Goal: Navigation & Orientation: Go to known website

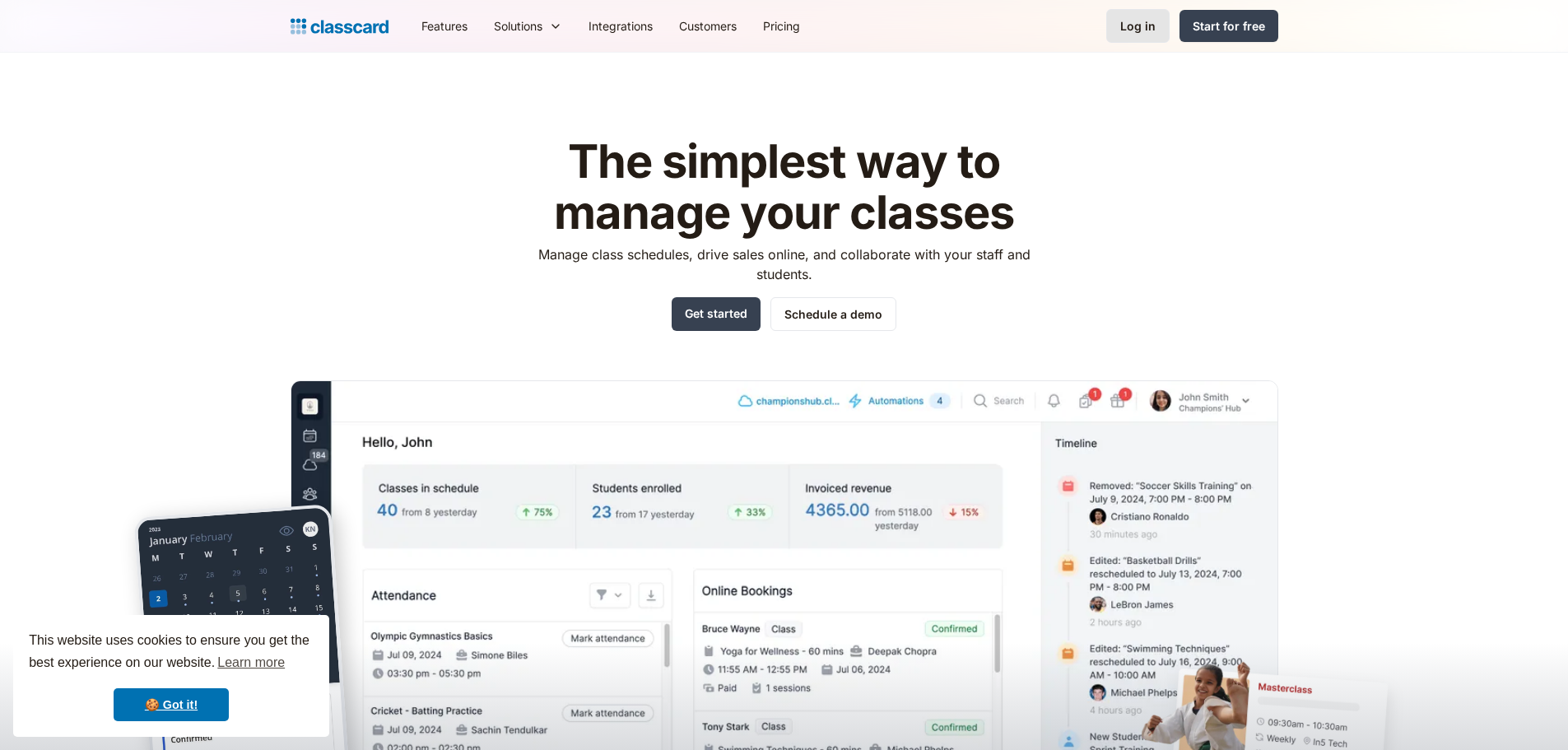
click at [1135, 17] on link "Log in" at bounding box center [1138, 26] width 63 height 34
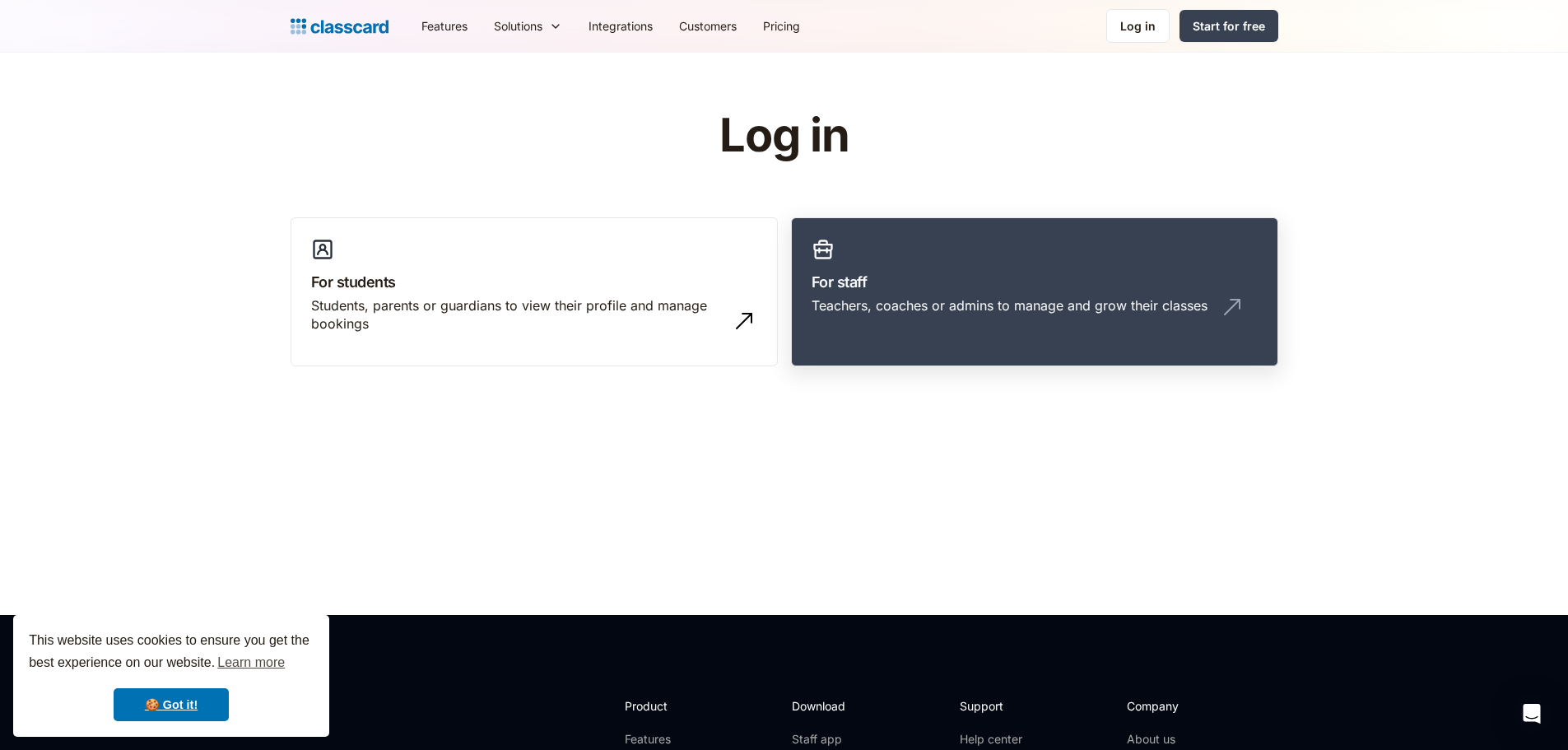
click at [1013, 308] on div "Teachers, coaches or admins to manage and grow their classes" at bounding box center [1010, 305] width 396 height 18
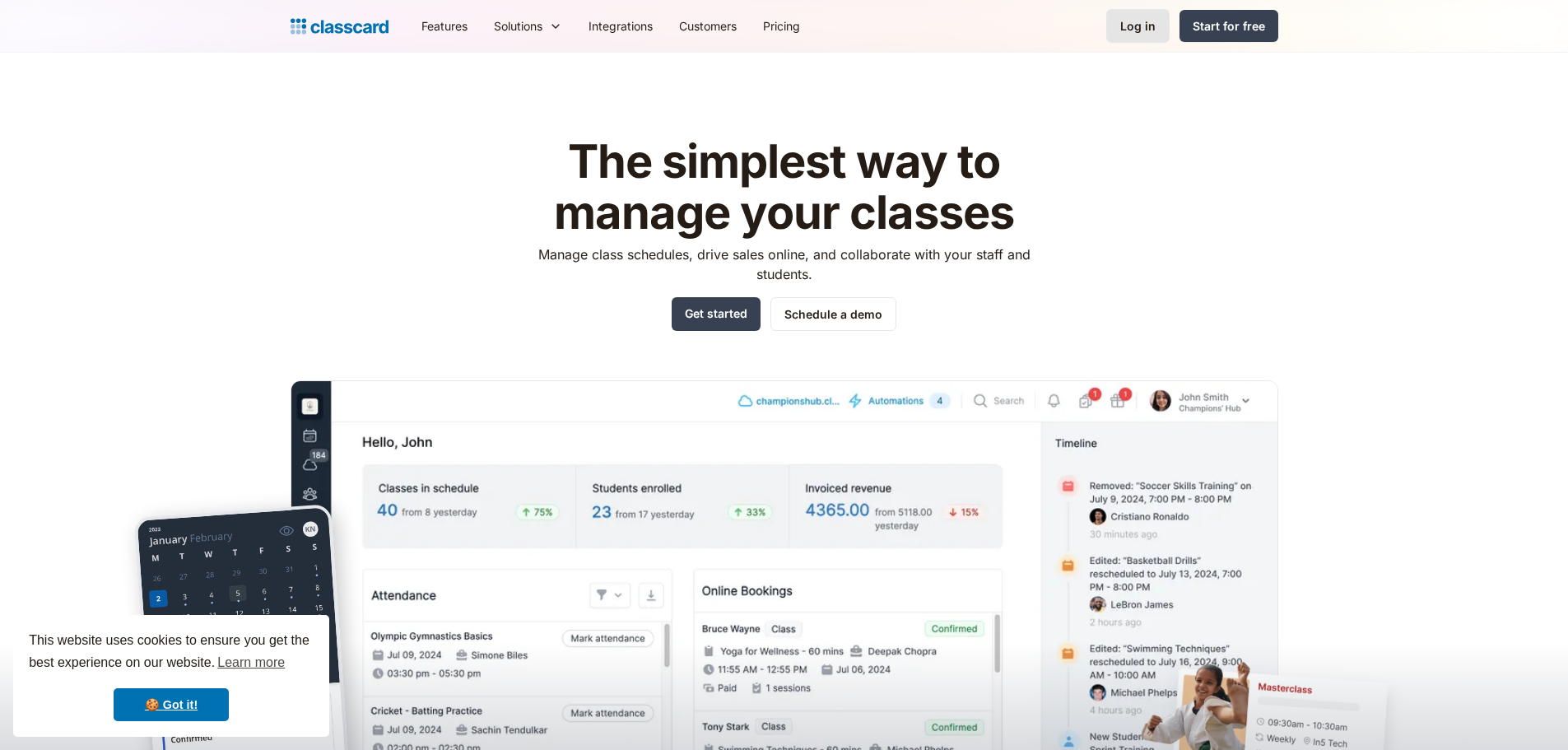
click at [1142, 18] on div "Log in" at bounding box center [1138, 26] width 36 height 17
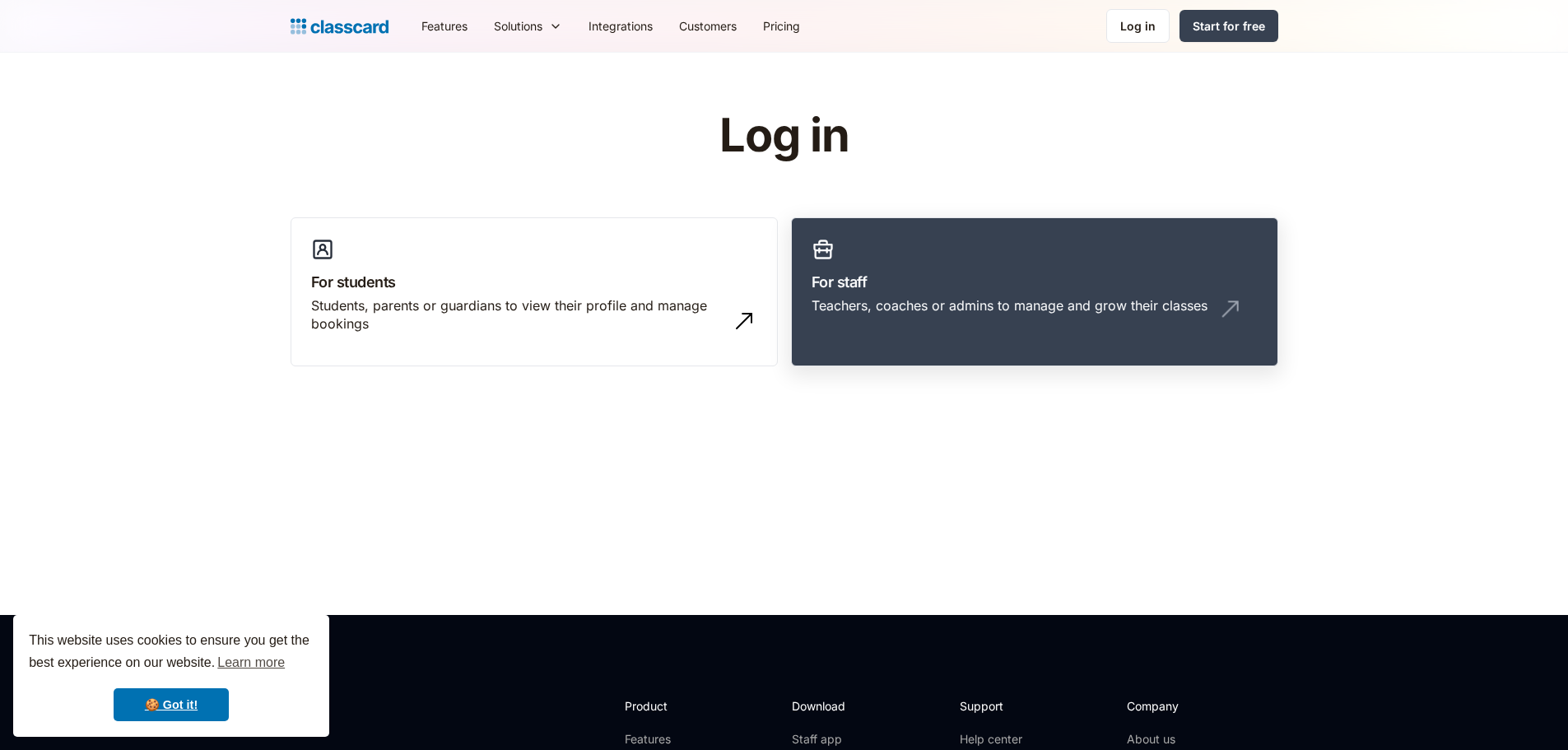
click at [979, 296] on link "For staff Teachers, coaches or admins to manage and grow their classes" at bounding box center [1035, 292] width 488 height 150
